Goal: Information Seeking & Learning: Learn about a topic

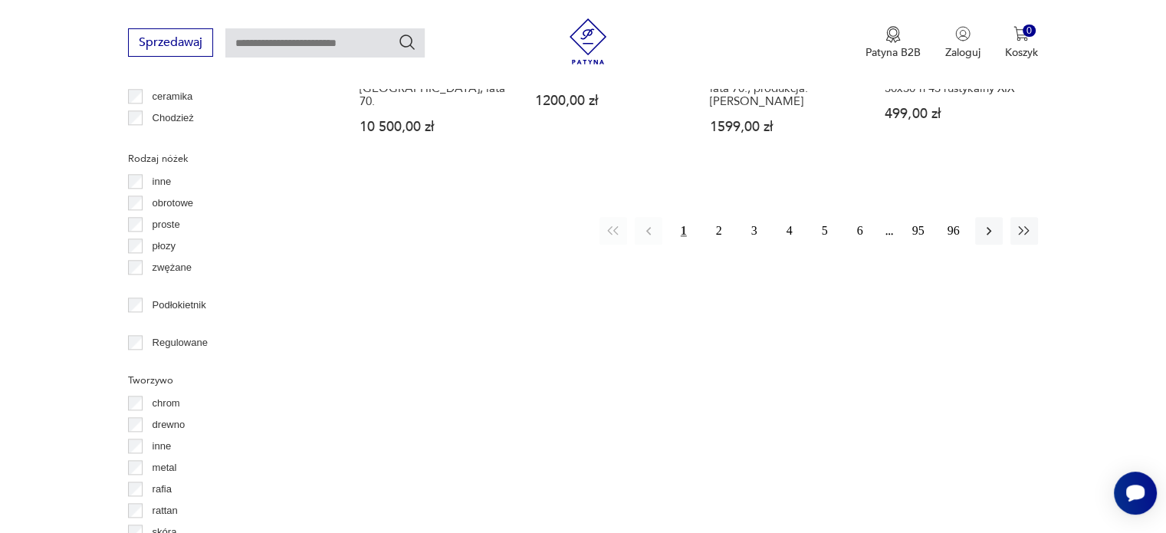
scroll to position [1786, 0]
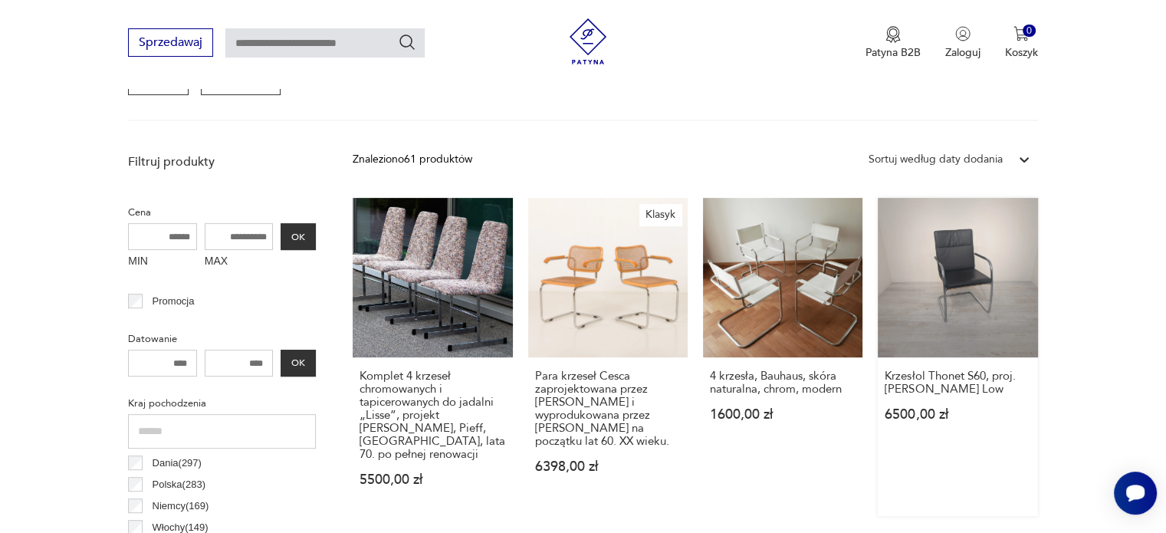
scroll to position [483, 0]
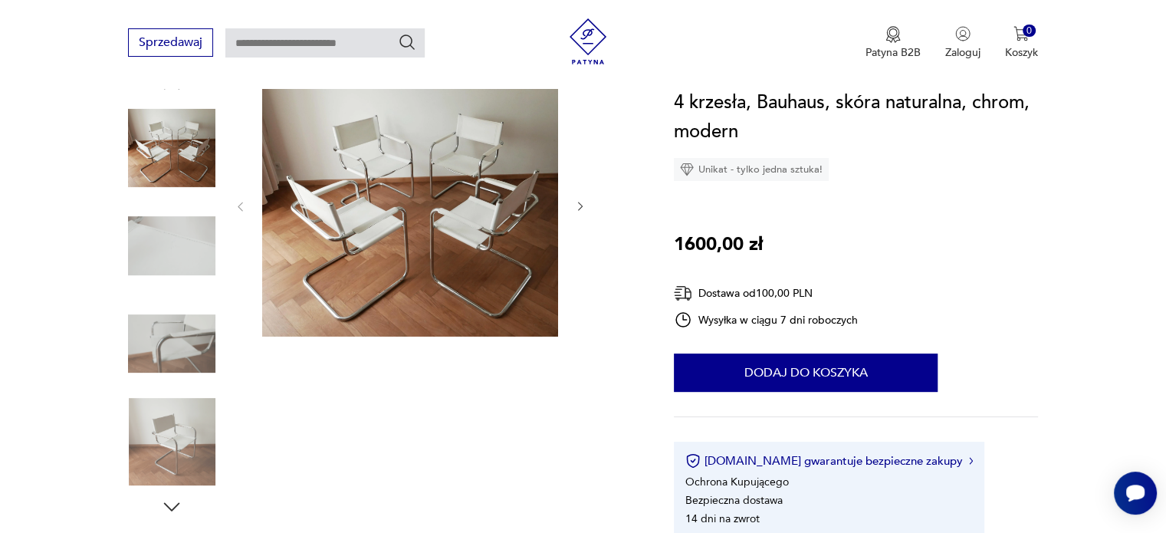
scroll to position [153, 0]
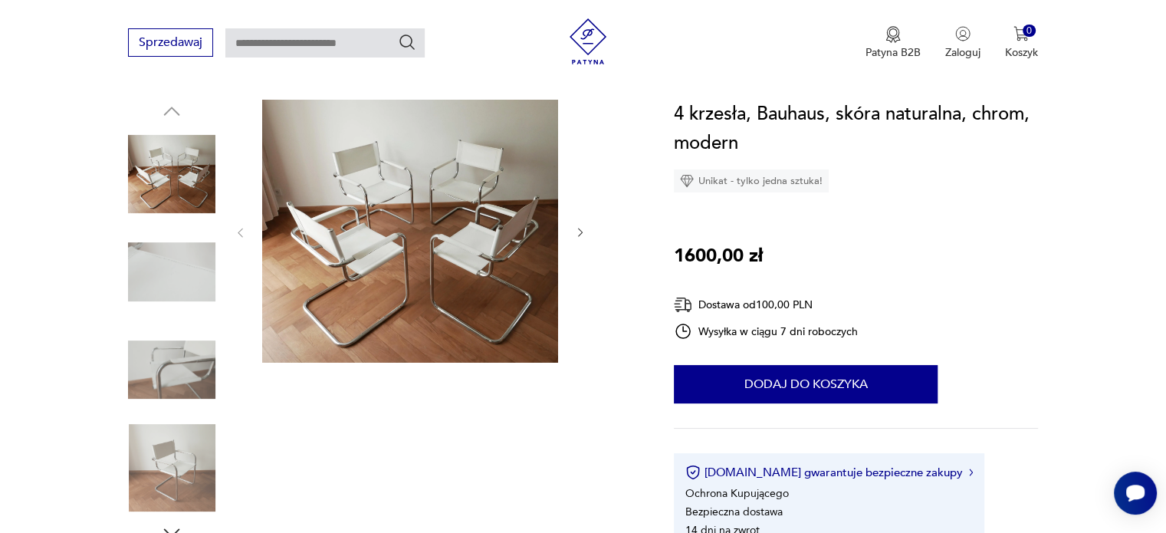
click at [522, 223] on img at bounding box center [410, 231] width 296 height 263
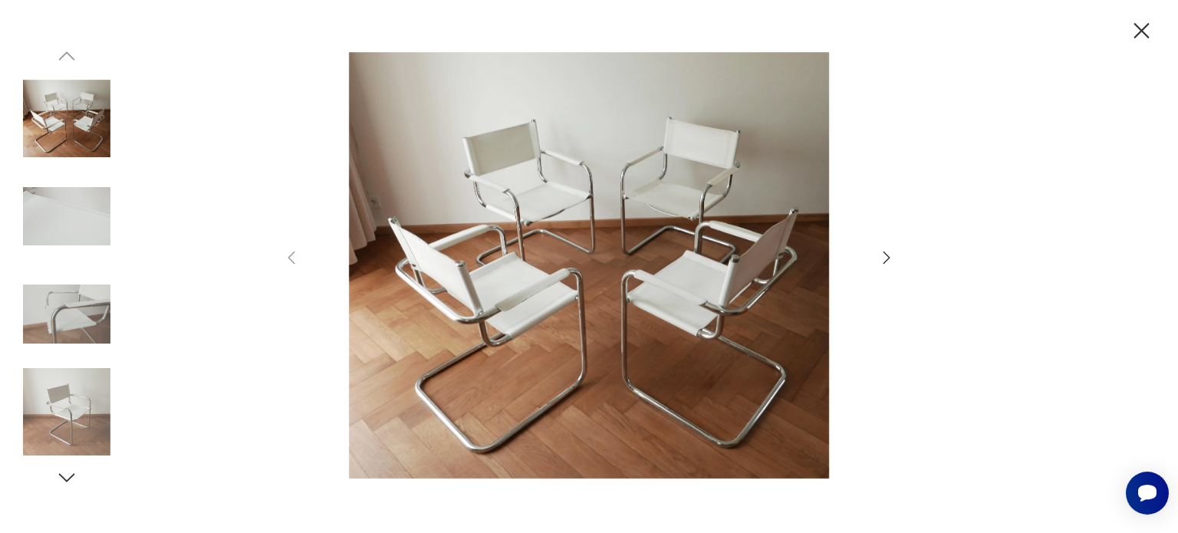
click at [883, 257] on icon "button" at bounding box center [886, 257] width 18 height 18
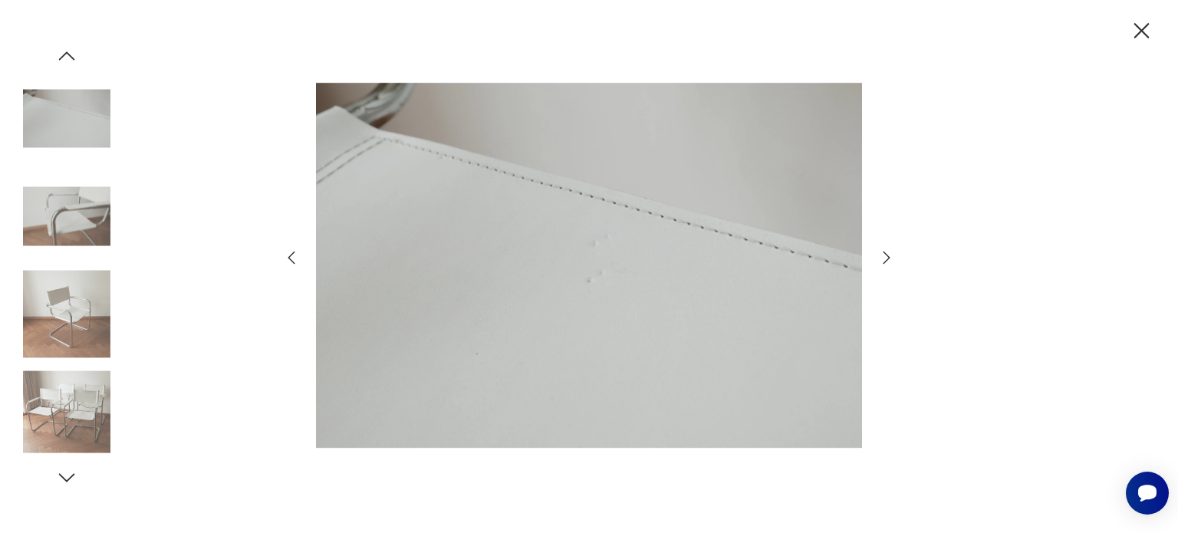
click at [883, 257] on icon "button" at bounding box center [886, 257] width 18 height 18
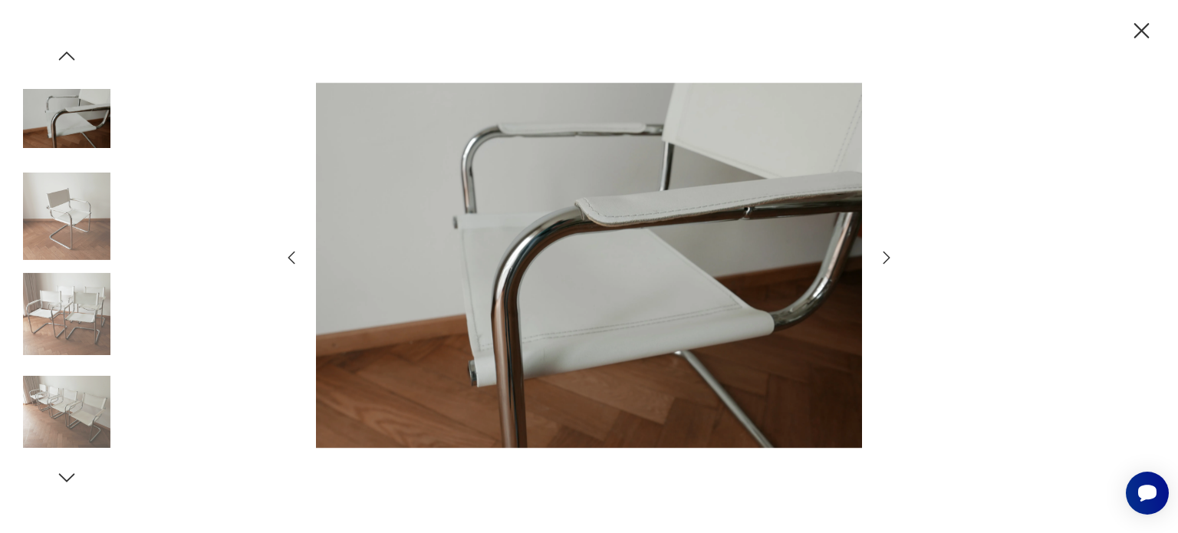
drag, startPoint x: 310, startPoint y: 248, endPoint x: 298, endPoint y: 252, distance: 12.9
click at [307, 248] on div at bounding box center [588, 266] width 613 height 429
click at [294, 253] on icon "button" at bounding box center [291, 257] width 18 height 18
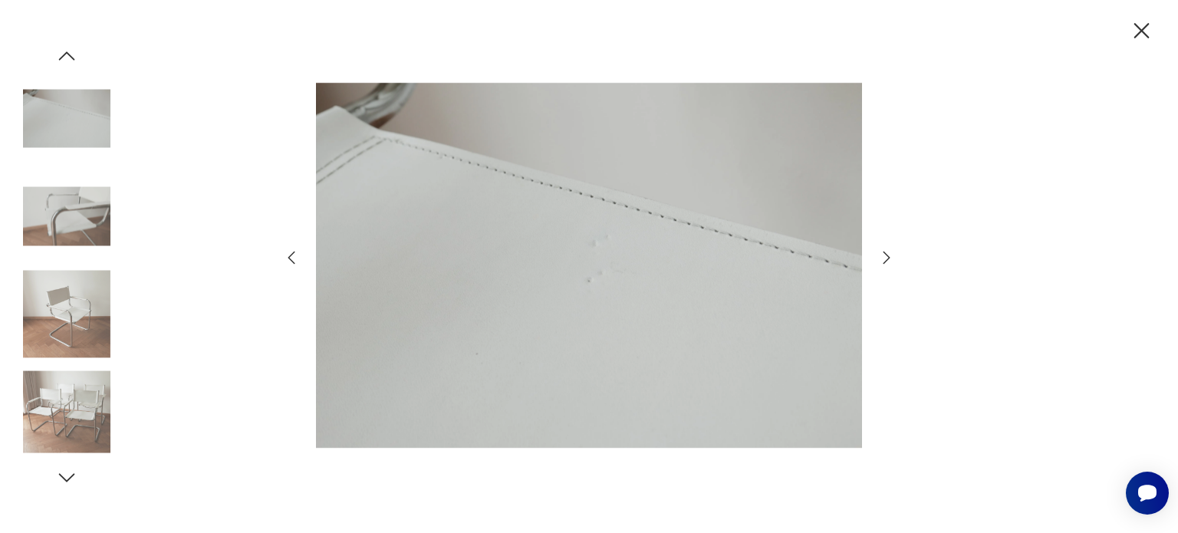
click at [880, 261] on icon "button" at bounding box center [886, 257] width 18 height 18
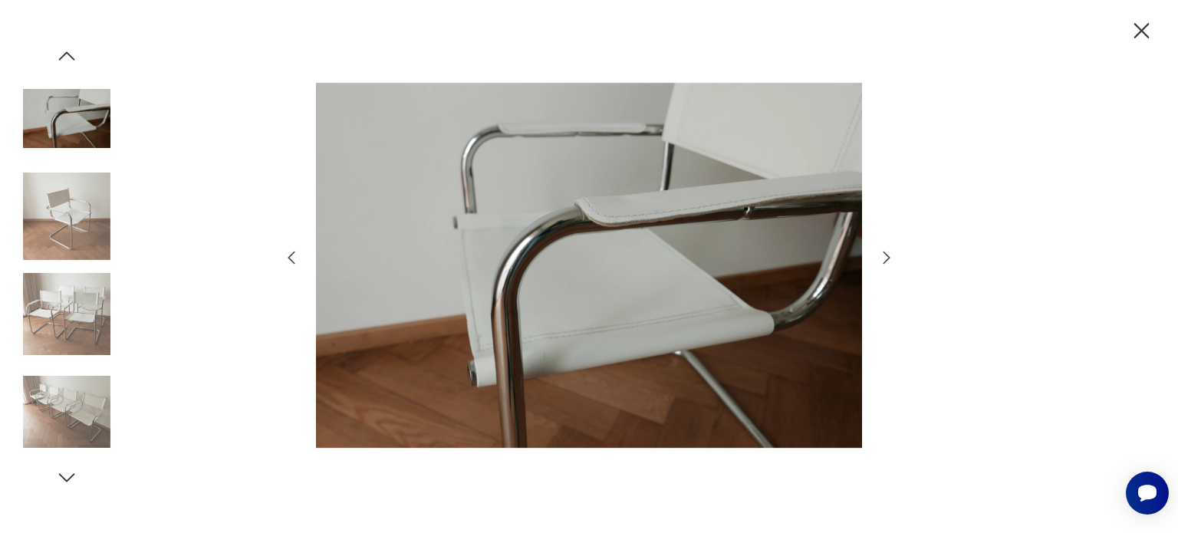
click at [880, 261] on icon "button" at bounding box center [886, 257] width 18 height 18
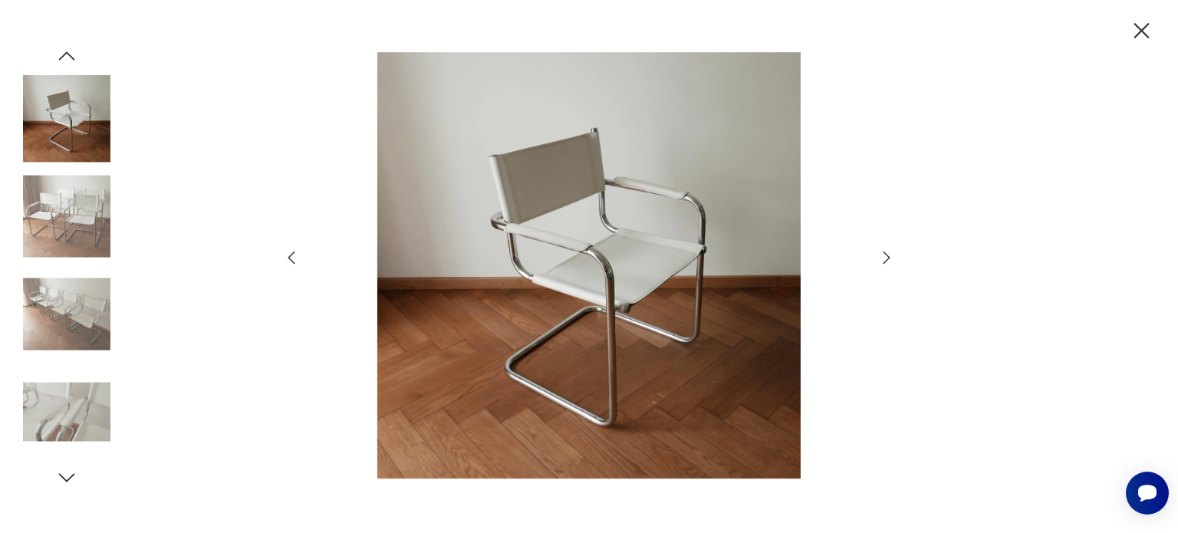
click at [880, 261] on icon "button" at bounding box center [886, 257] width 18 height 18
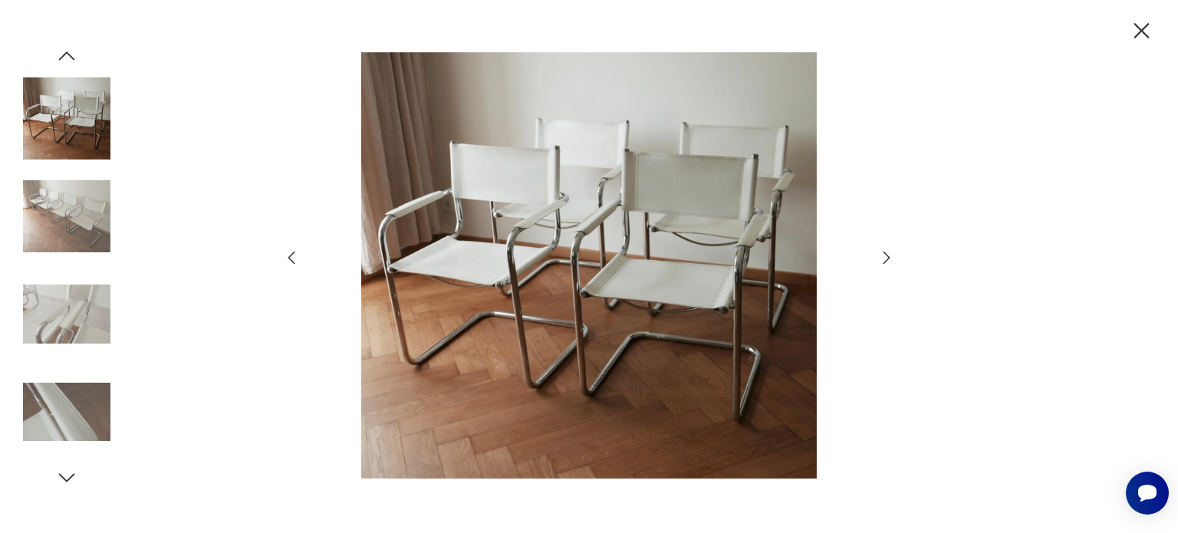
click at [1134, 30] on icon "button" at bounding box center [1141, 31] width 27 height 27
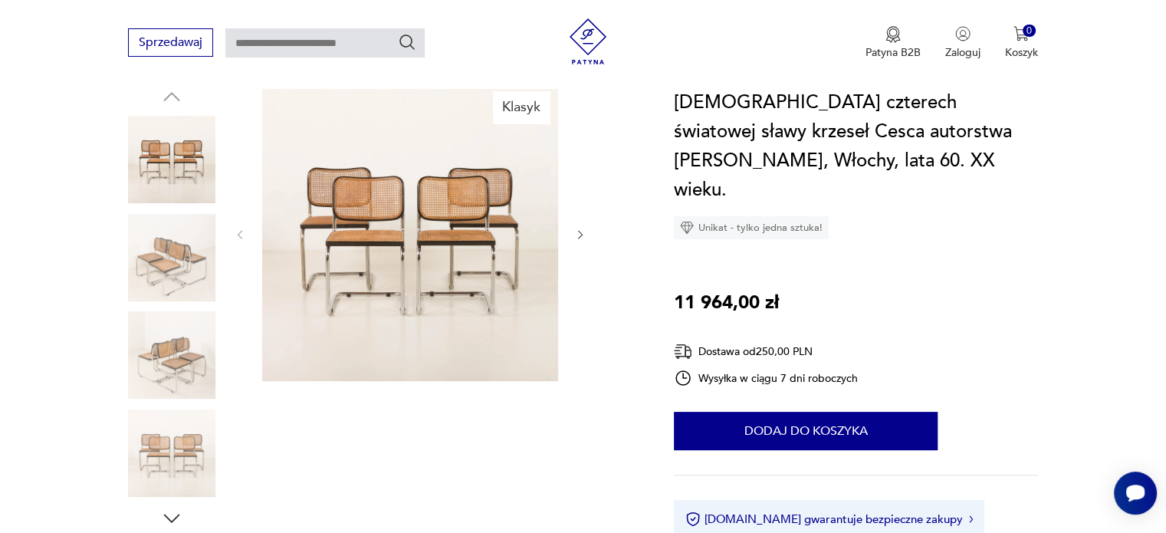
scroll to position [153, 0]
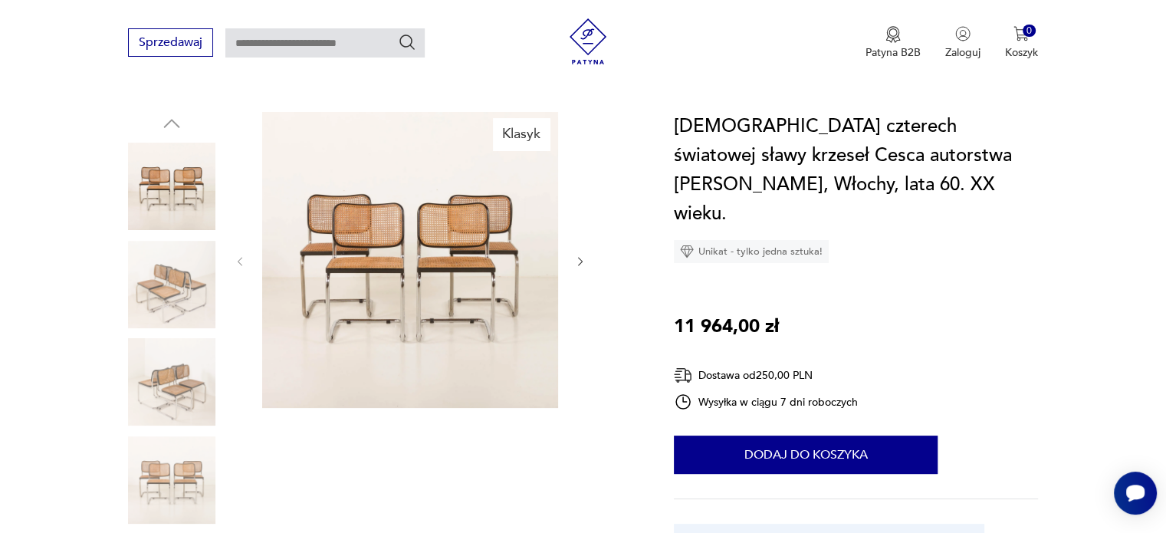
click at [188, 371] on img at bounding box center [171, 381] width 87 height 87
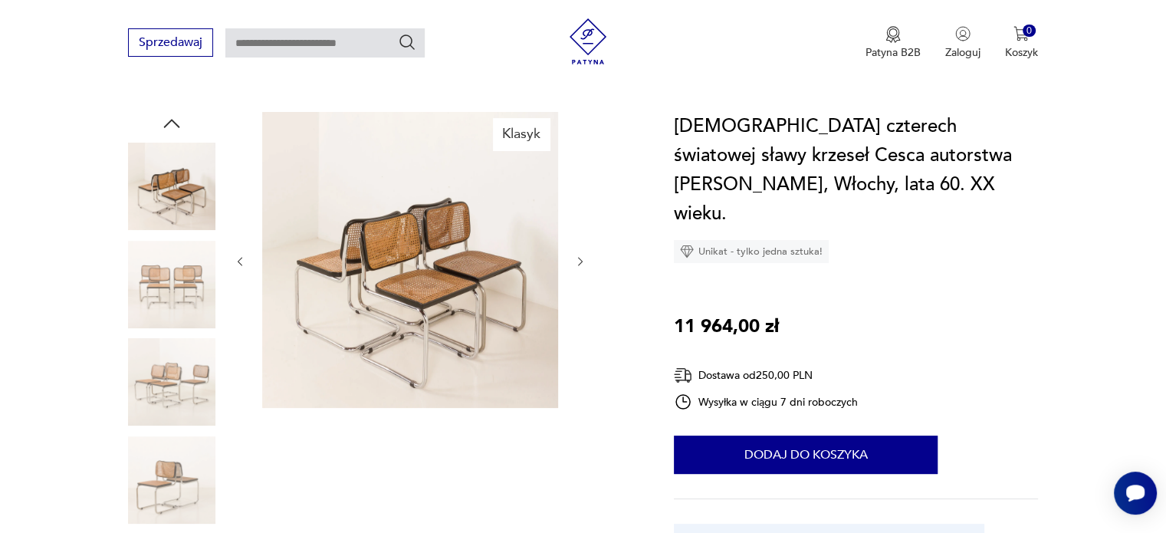
click at [171, 361] on img at bounding box center [171, 381] width 87 height 87
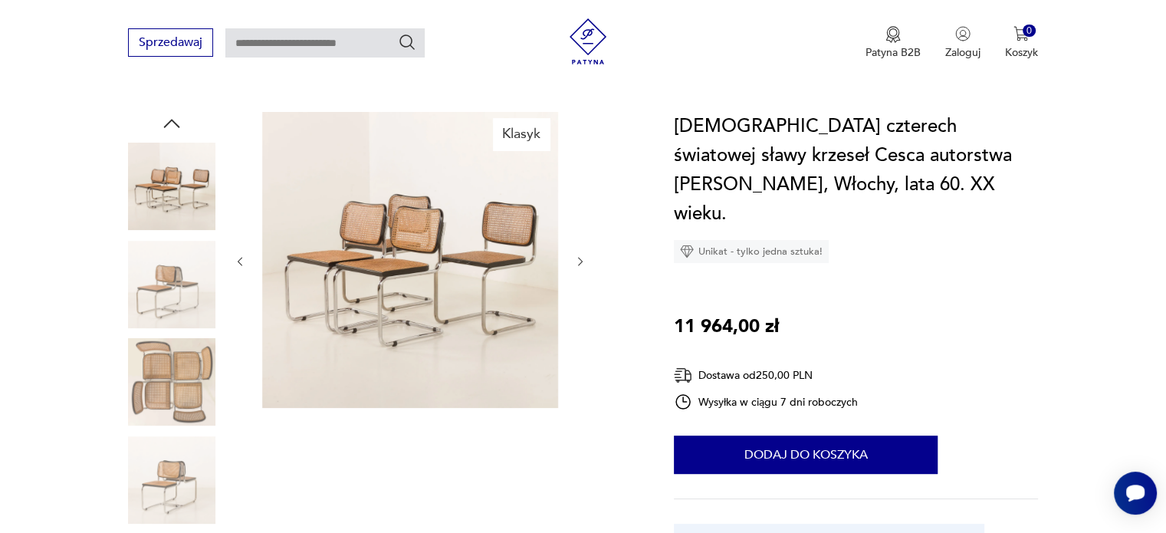
click at [584, 255] on icon "button" at bounding box center [580, 261] width 13 height 13
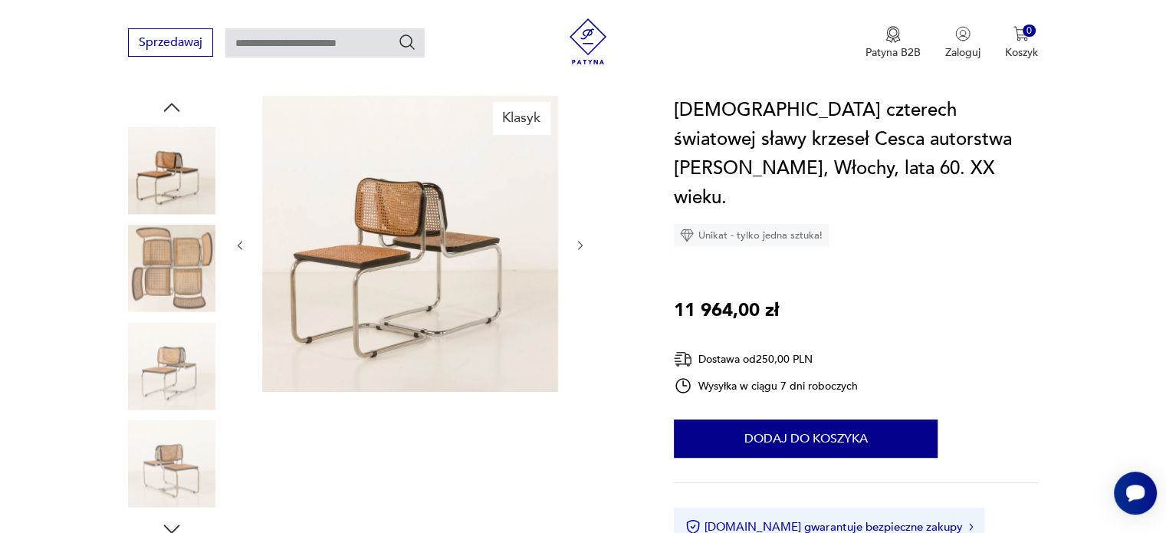
scroll to position [0, 0]
